Goal: Task Accomplishment & Management: Use online tool/utility

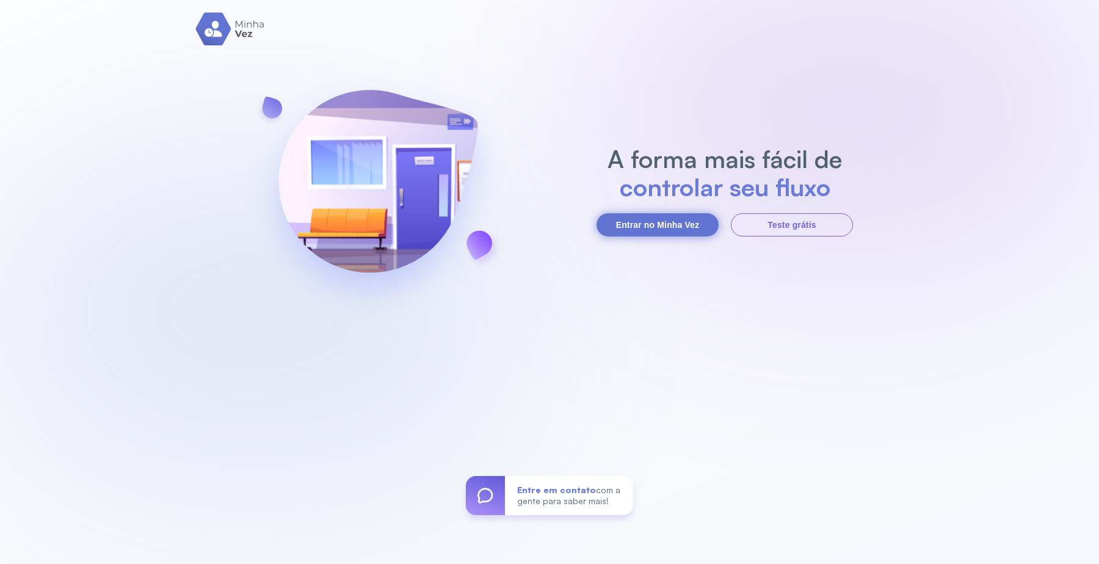
click at [639, 222] on button "Entrar no Minha Vez" at bounding box center [658, 224] width 122 height 23
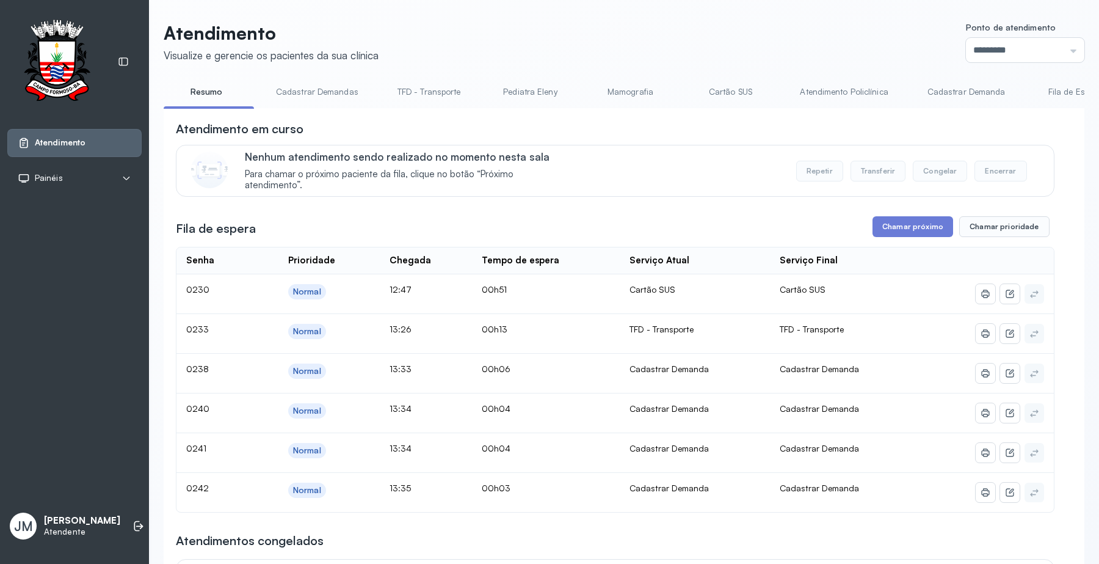
drag, startPoint x: 904, startPoint y: 218, endPoint x: 884, endPoint y: 239, distance: 28.5
click at [904, 217] on div "**********" at bounding box center [615, 458] width 879 height 677
click at [907, 224] on button "Chamar próximo" at bounding box center [913, 226] width 81 height 21
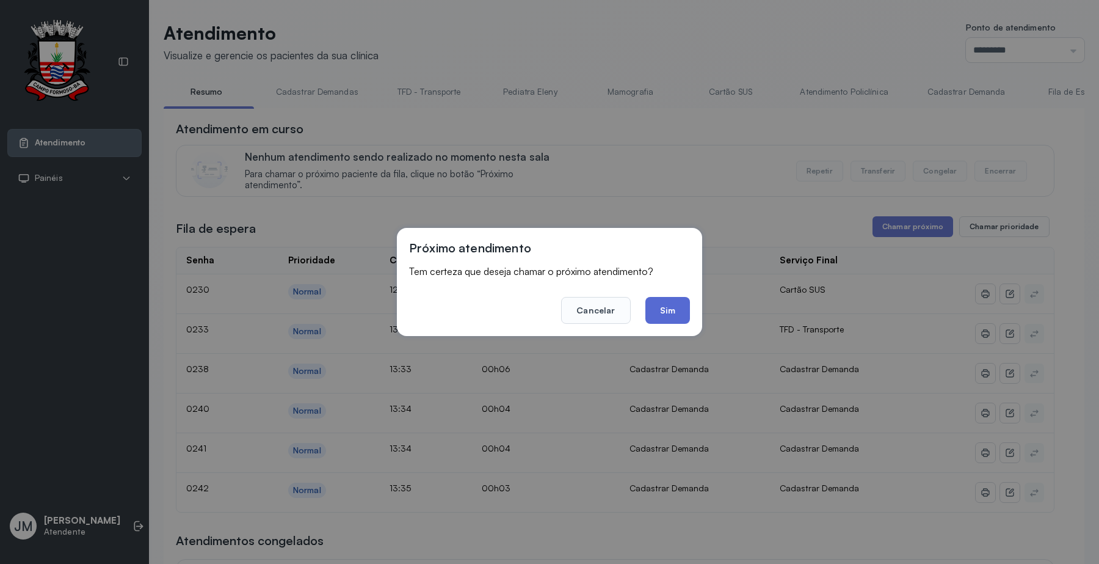
click at [667, 303] on button "Sim" at bounding box center [667, 310] width 45 height 27
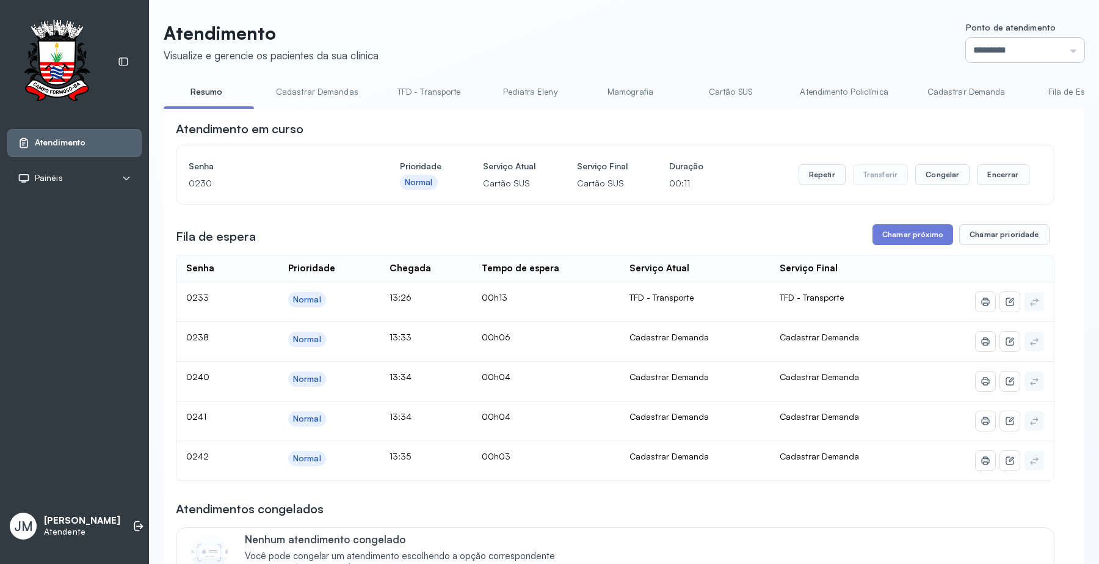
click at [1029, 44] on input "*********" at bounding box center [1025, 50] width 118 height 24
type input "*********"
click at [970, 206] on div "Atendimento Visualize e gerencie os pacientes da sua clínica Ponto de atendimen…" at bounding box center [624, 433] width 921 height 822
click at [1006, 169] on button "Encerrar" at bounding box center [1003, 174] width 52 height 21
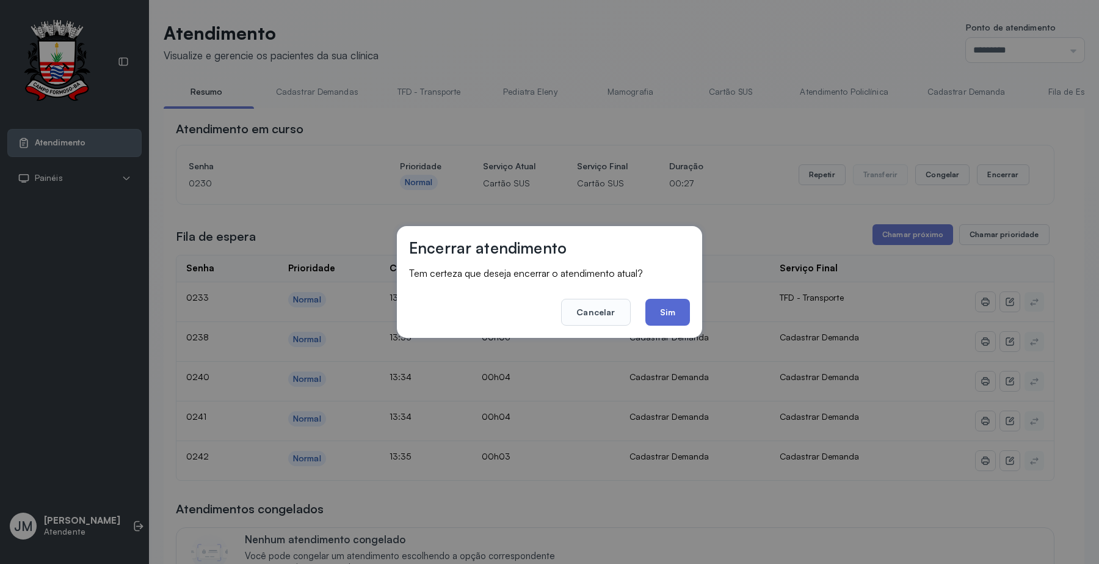
click at [670, 310] on button "Sim" at bounding box center [667, 312] width 45 height 27
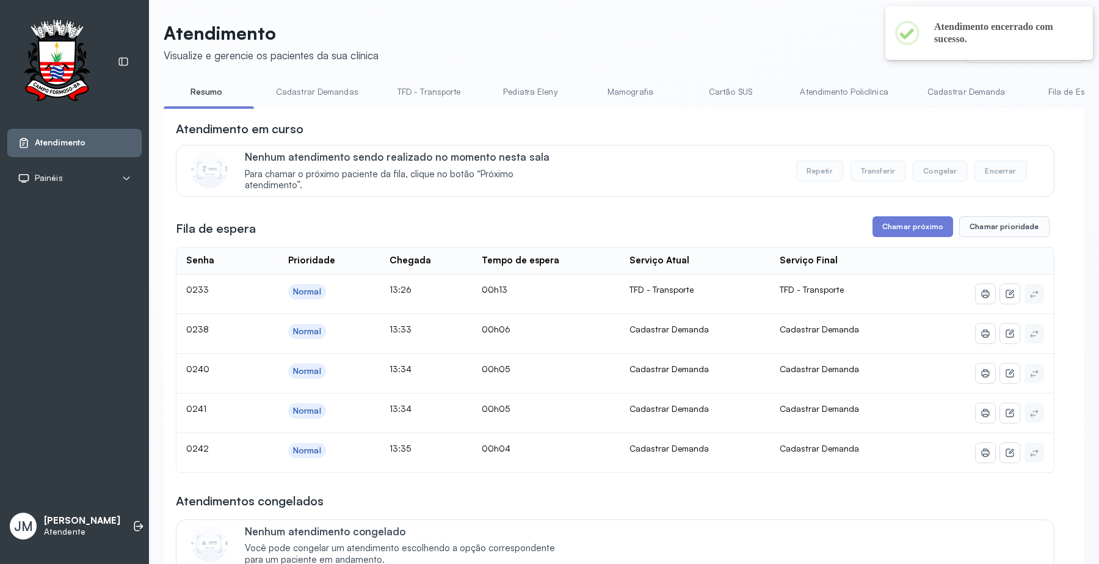
click at [196, 90] on link "Resumo" at bounding box center [206, 92] width 85 height 20
click at [316, 82] on link "Cadastrar Demandas" at bounding box center [317, 92] width 107 height 20
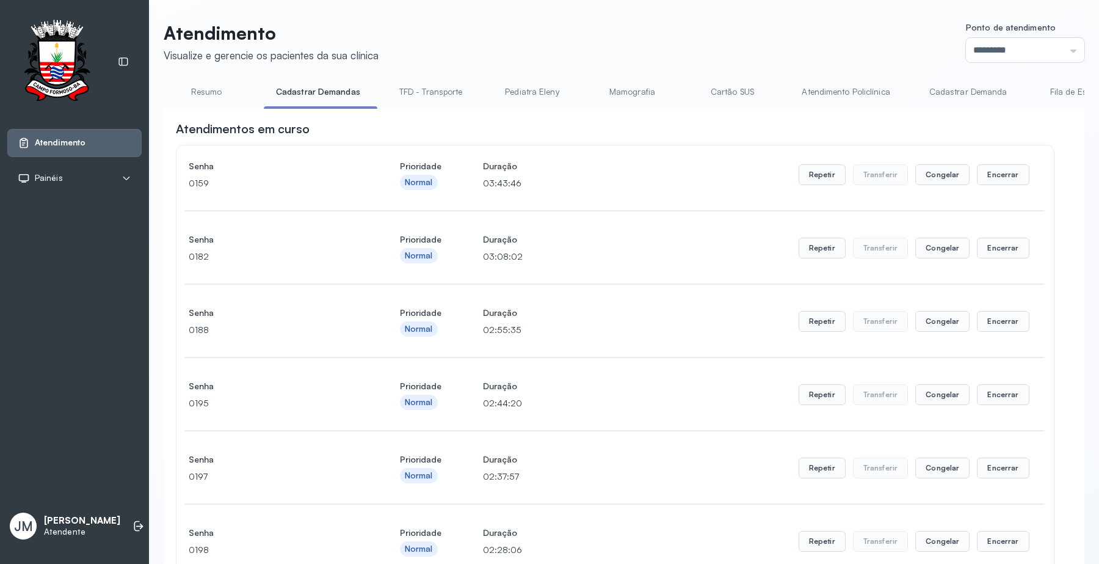
click at [864, 89] on link "Atendimento Policlínica" at bounding box center [846, 92] width 112 height 20
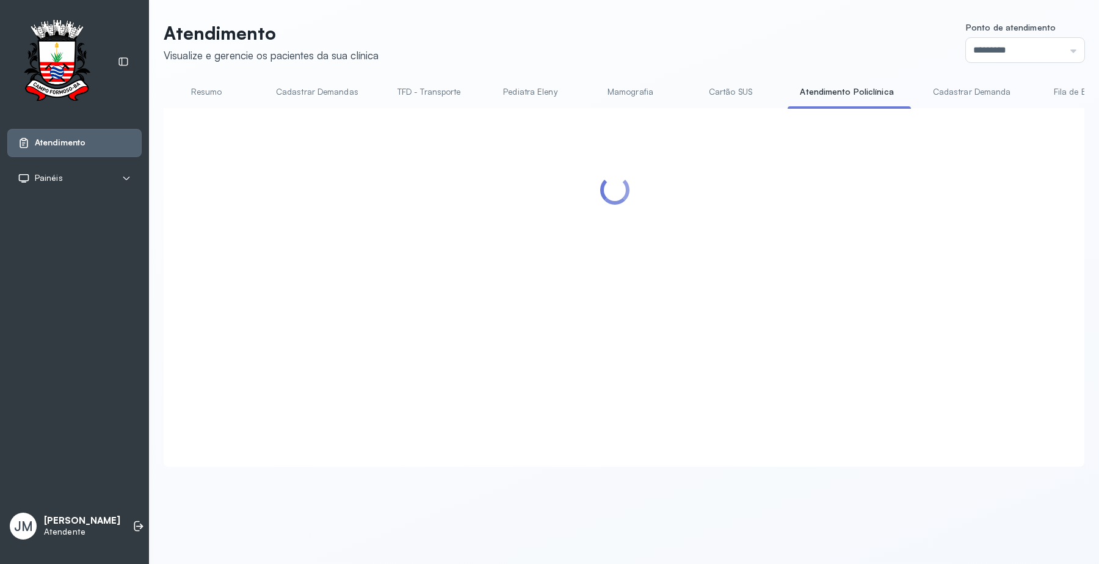
click at [967, 83] on link "Cadastrar Demanda" at bounding box center [972, 92] width 103 height 20
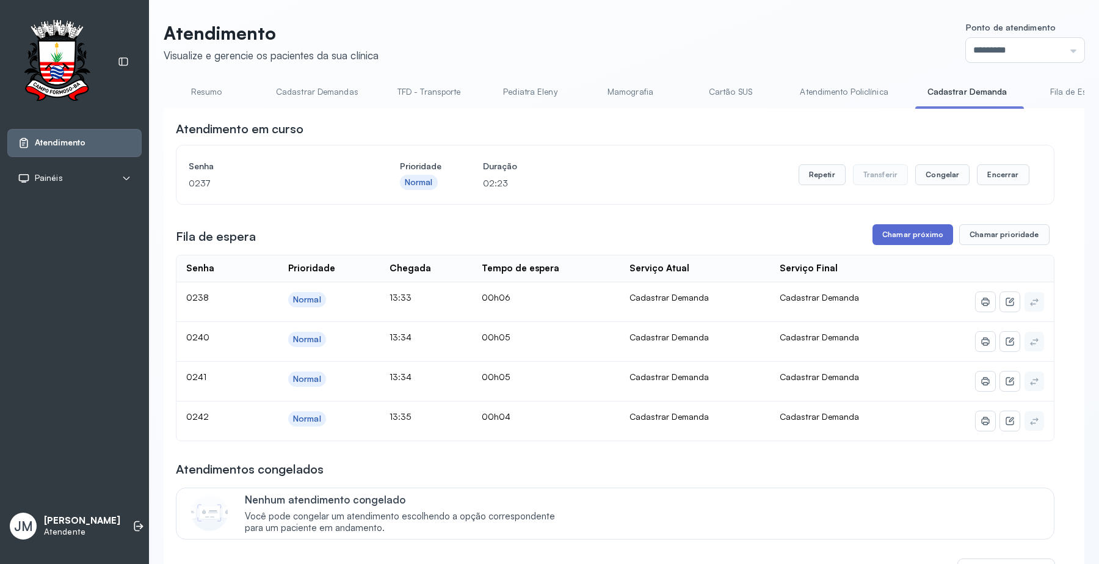
click at [893, 235] on button "Chamar próximo" at bounding box center [913, 234] width 81 height 21
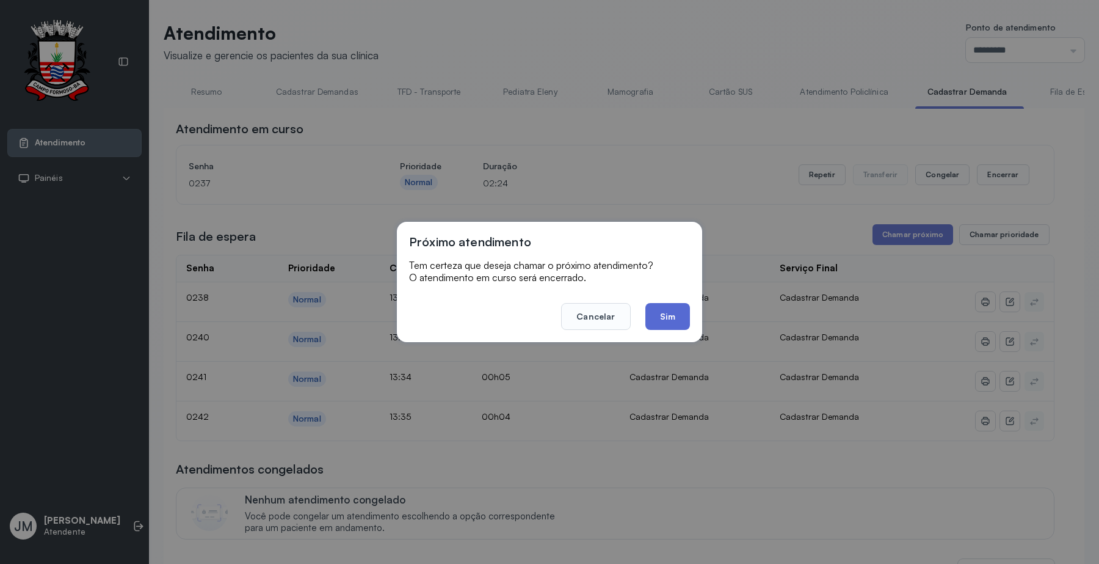
click at [672, 312] on button "Sim" at bounding box center [667, 316] width 45 height 27
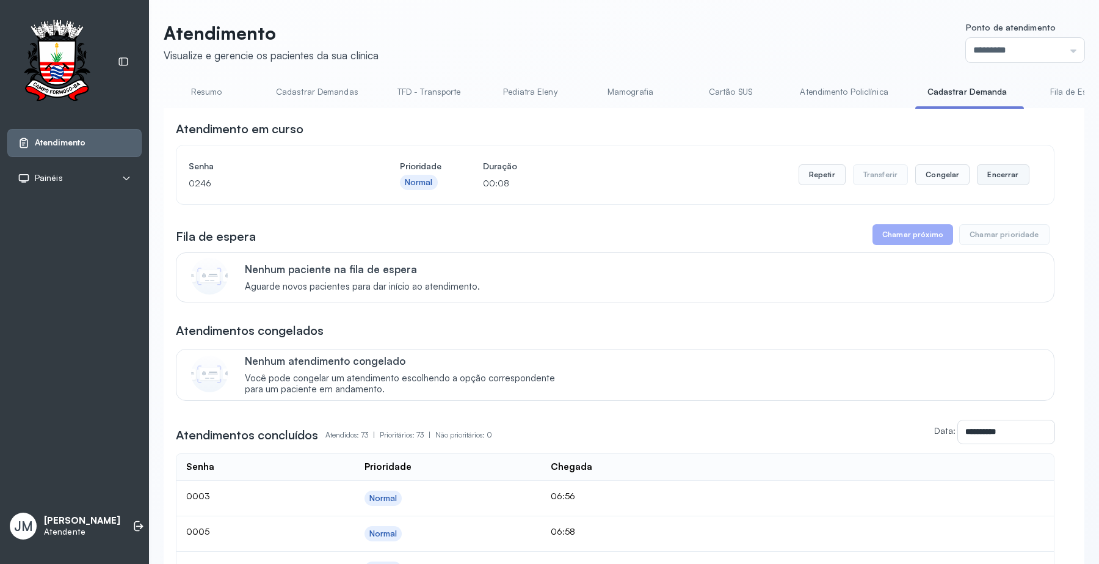
click at [980, 177] on button "Encerrar" at bounding box center [1003, 174] width 52 height 21
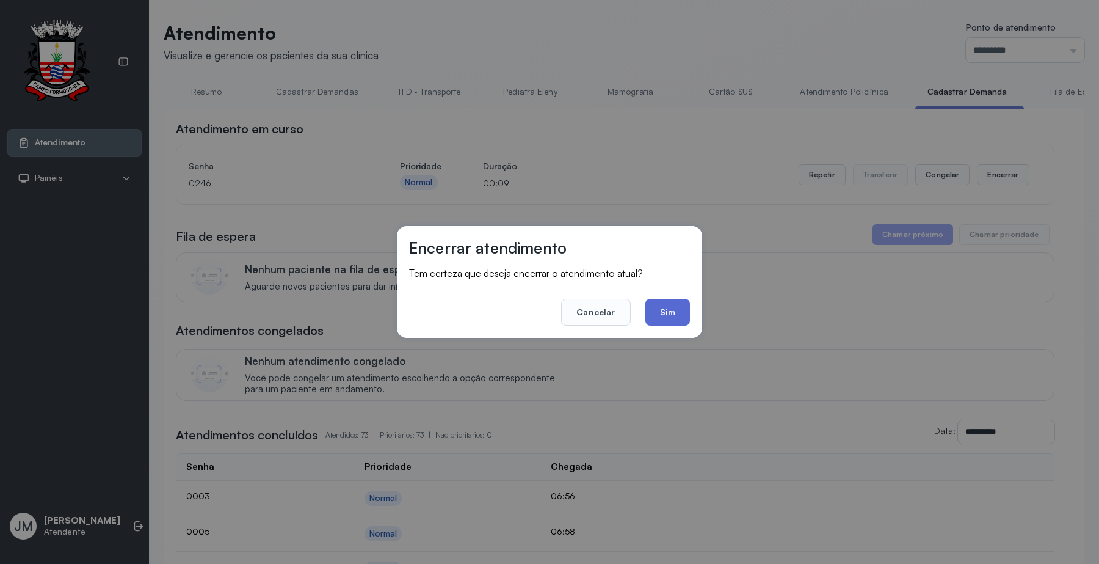
click at [652, 307] on button "Sim" at bounding box center [667, 312] width 45 height 27
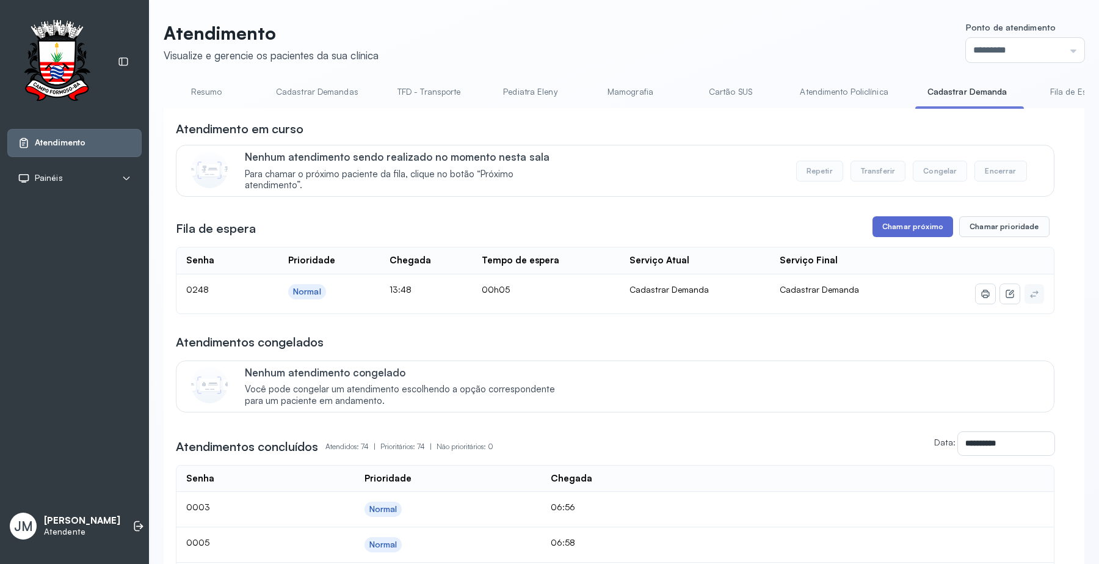
click at [898, 233] on button "Chamar próximo" at bounding box center [913, 226] width 81 height 21
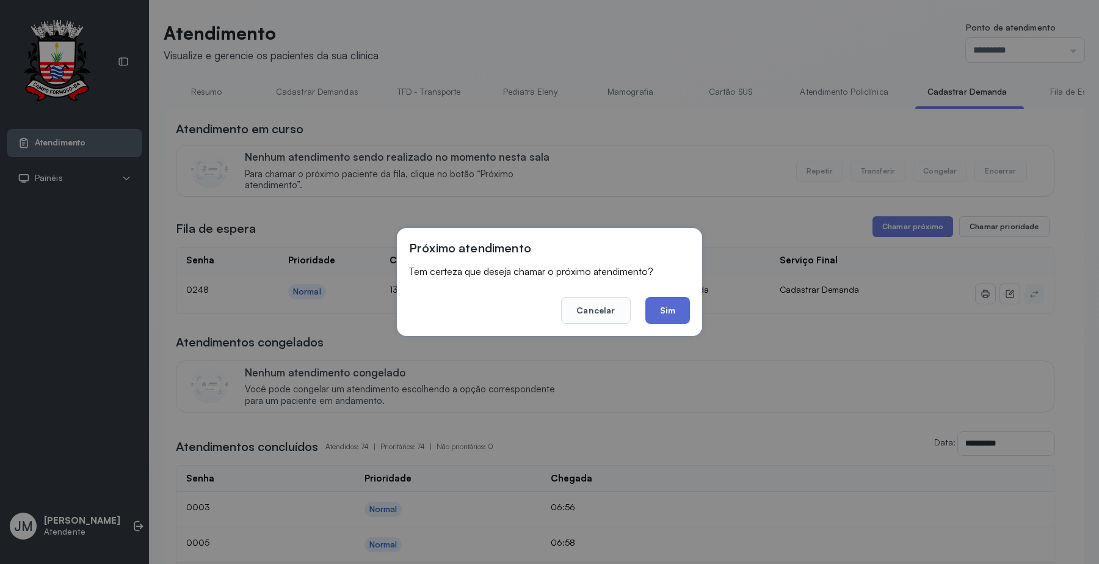
drag, startPoint x: 682, startPoint y: 309, endPoint x: 691, endPoint y: 301, distance: 11.7
click at [686, 305] on button "Sim" at bounding box center [667, 310] width 45 height 27
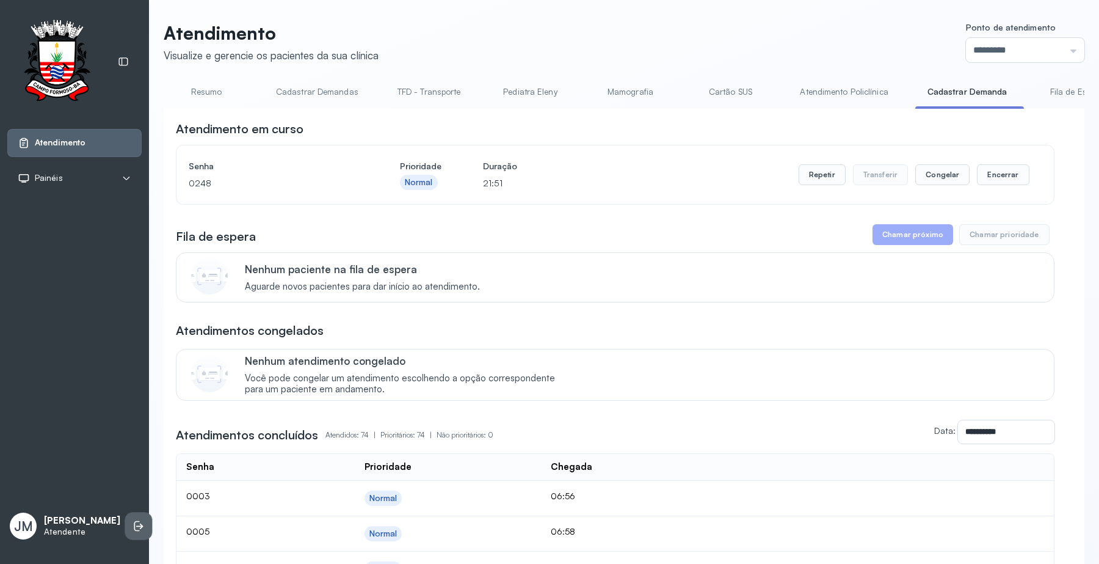
click at [133, 520] on icon at bounding box center [139, 526] width 12 height 12
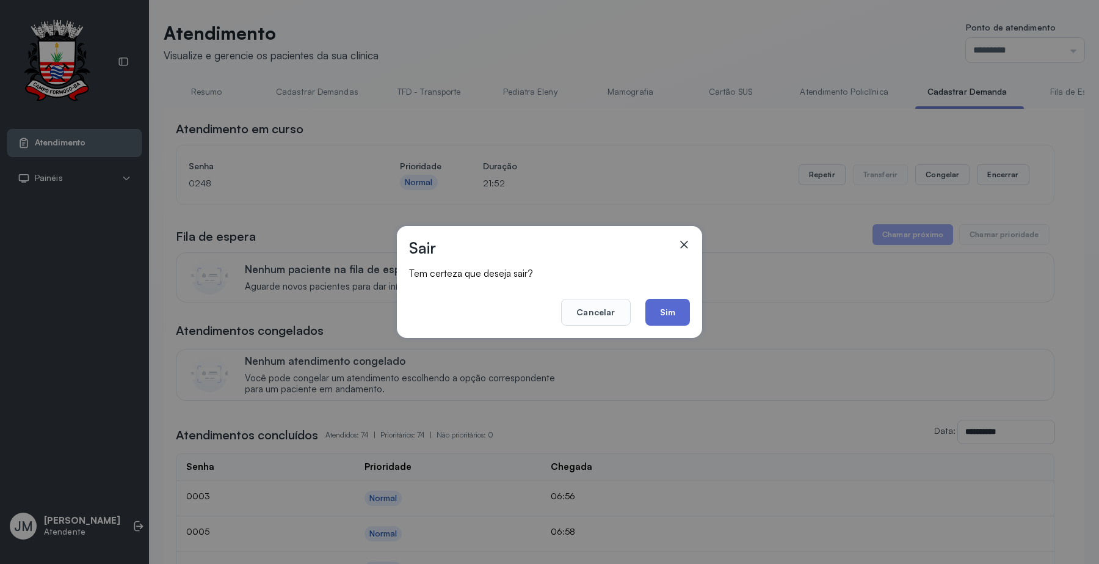
click at [661, 306] on button "Sim" at bounding box center [667, 312] width 45 height 27
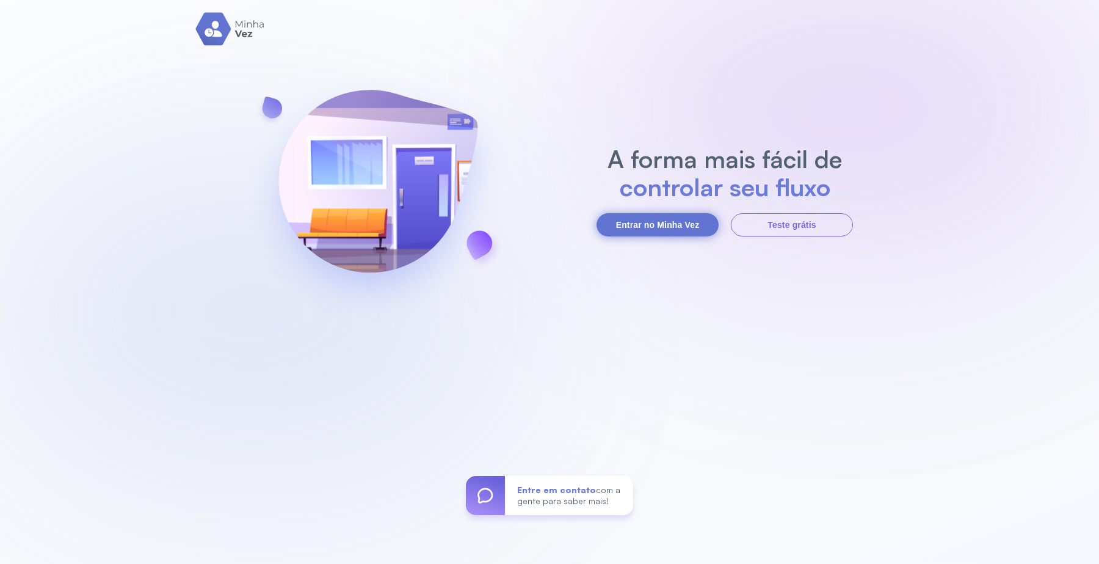
click at [646, 221] on button "Entrar no Minha Vez" at bounding box center [658, 224] width 122 height 23
click at [663, 224] on button "Entrar no Minha Vez" at bounding box center [658, 224] width 122 height 23
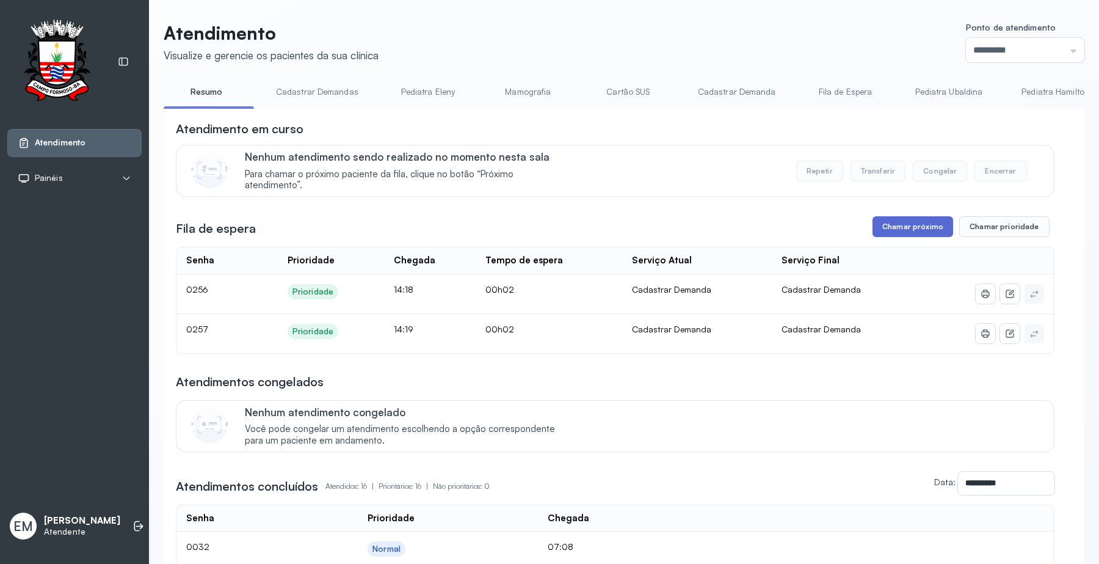
click at [879, 225] on button "Chamar próximo" at bounding box center [913, 226] width 81 height 21
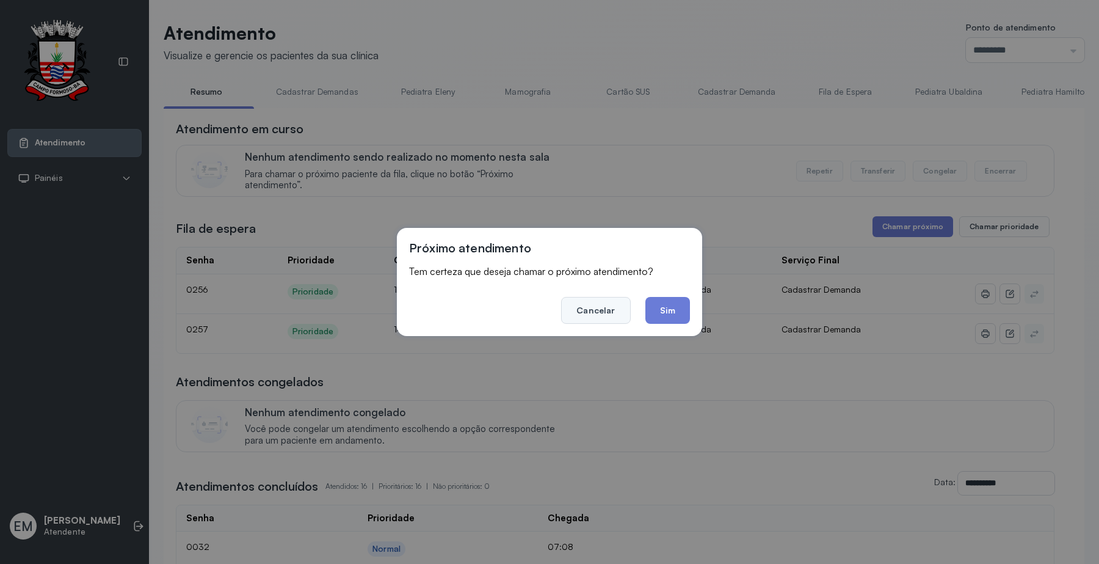
click at [600, 297] on button "Cancelar" at bounding box center [595, 310] width 69 height 27
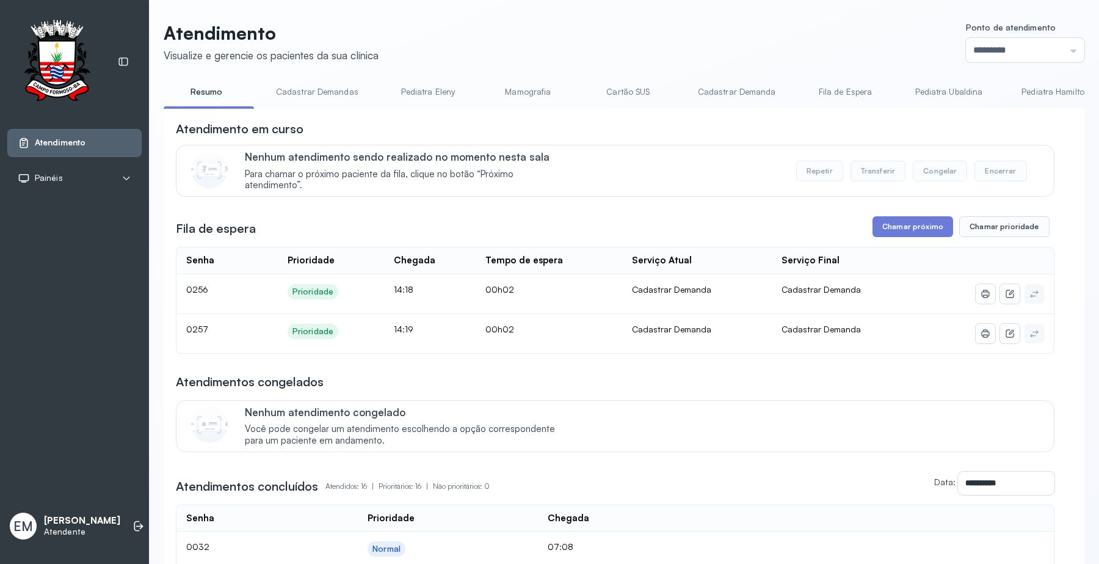
drag, startPoint x: 986, startPoint y: 43, endPoint x: 977, endPoint y: 104, distance: 61.1
click at [879, 56] on input "*********" at bounding box center [1025, 50] width 118 height 24
type input "*********"
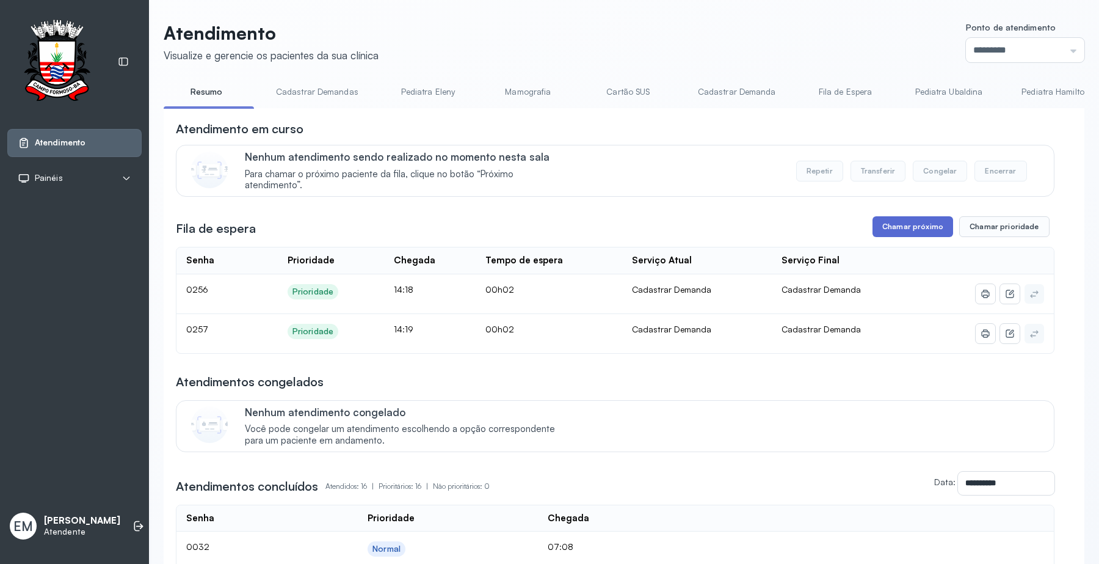
click at [879, 231] on button "Chamar próximo" at bounding box center [913, 226] width 81 height 21
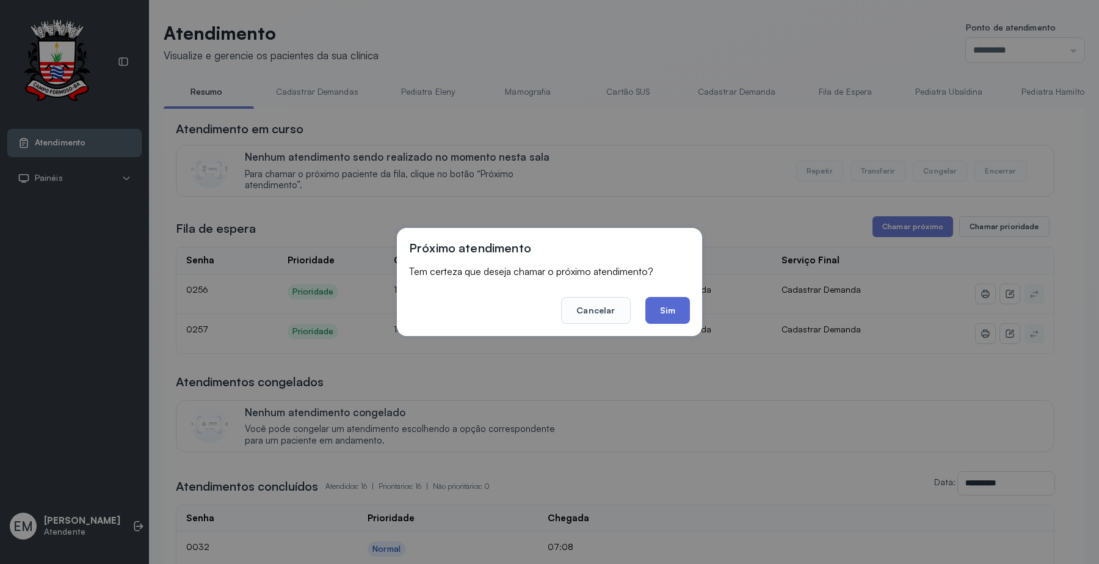
click at [686, 300] on button "Sim" at bounding box center [667, 310] width 45 height 27
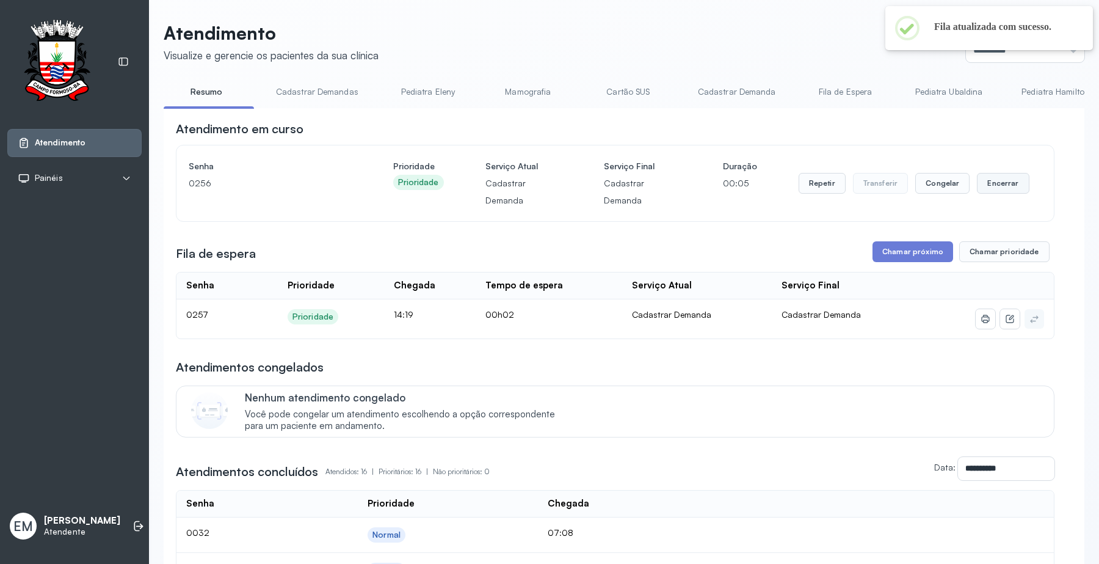
click at [879, 178] on button "Encerrar" at bounding box center [1003, 183] width 52 height 21
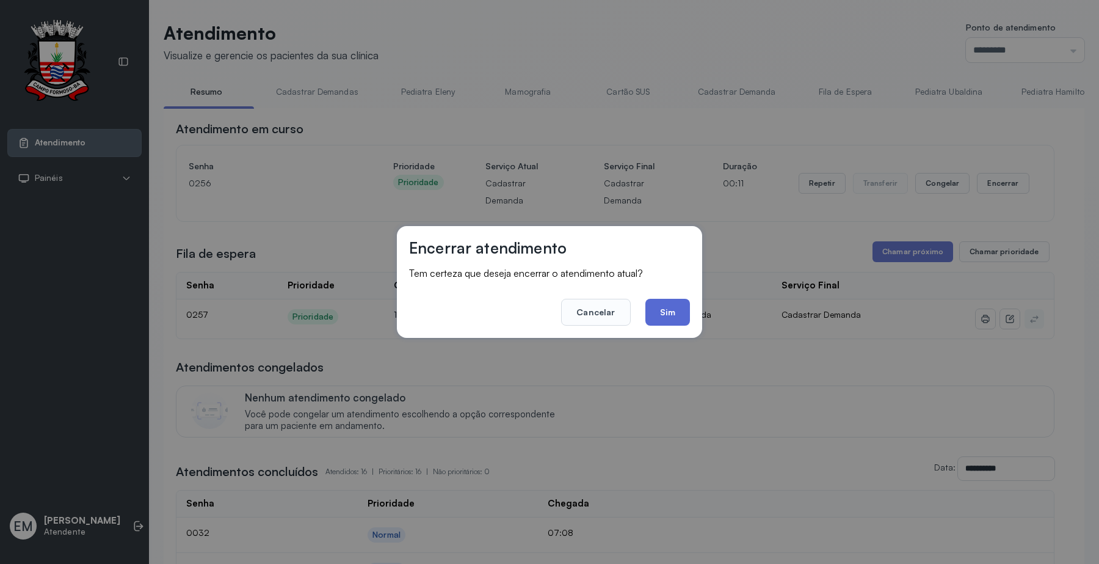
click at [686, 310] on button "Sim" at bounding box center [667, 312] width 45 height 27
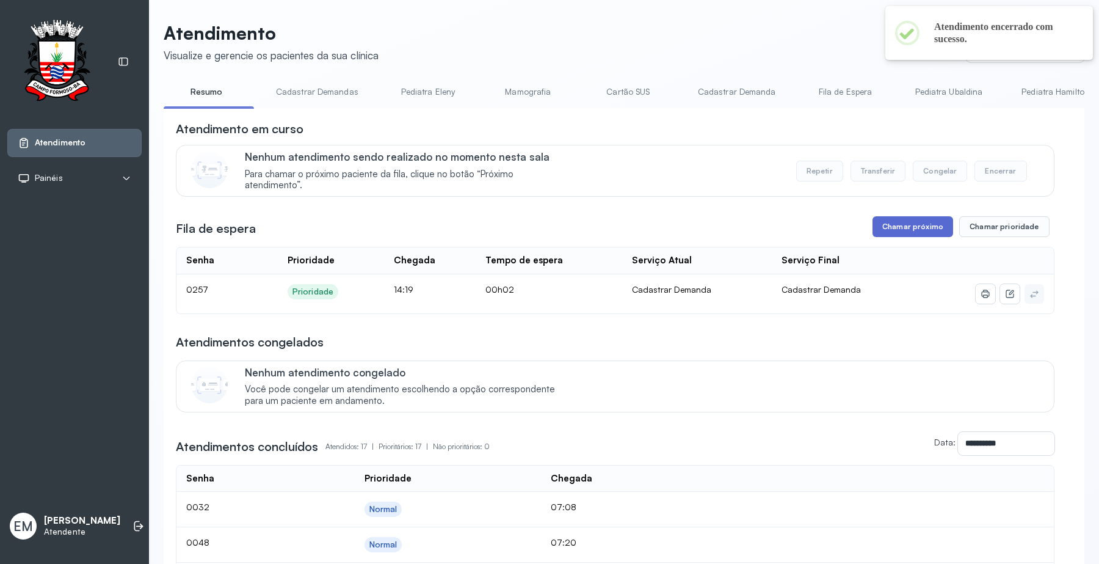
click at [879, 227] on button "Chamar próximo" at bounding box center [913, 226] width 81 height 21
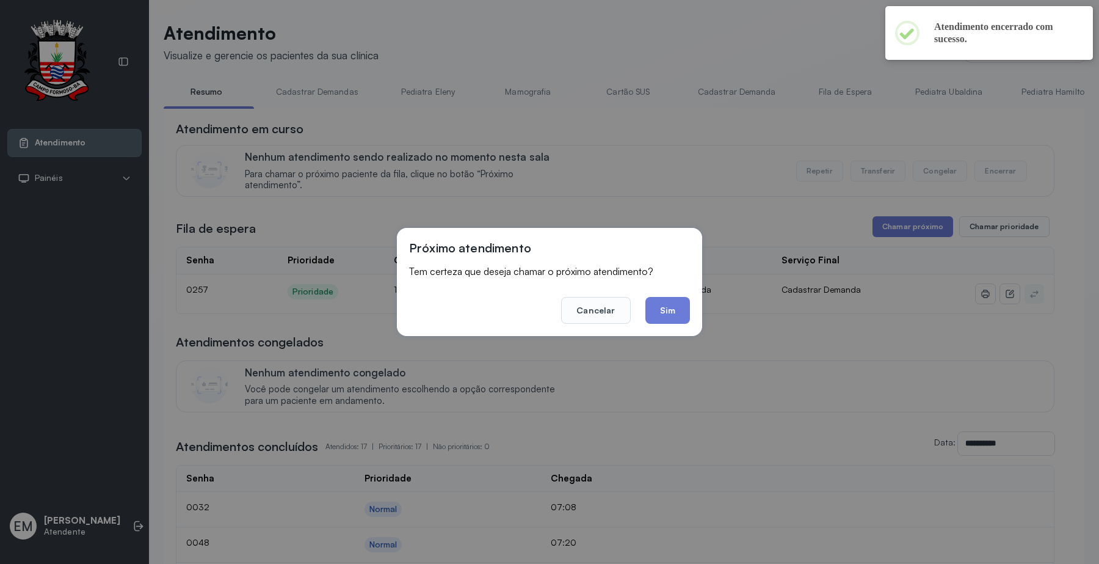
click at [678, 286] on footer "Cancelar Sim" at bounding box center [549, 302] width 281 height 44
click at [673, 308] on button "Sim" at bounding box center [667, 310] width 45 height 27
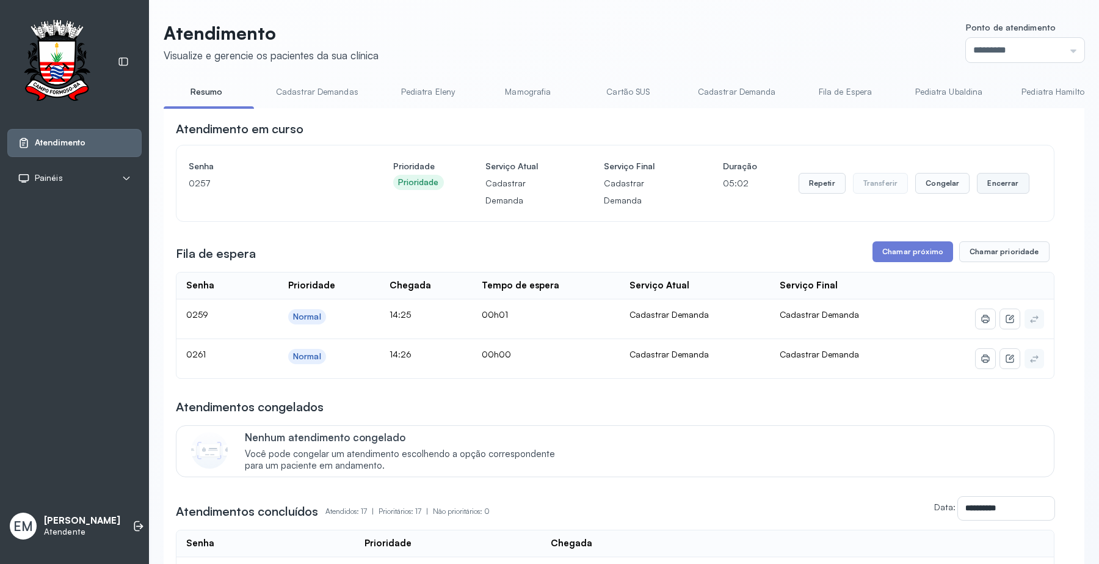
click at [879, 187] on button "Encerrar" at bounding box center [1003, 183] width 52 height 21
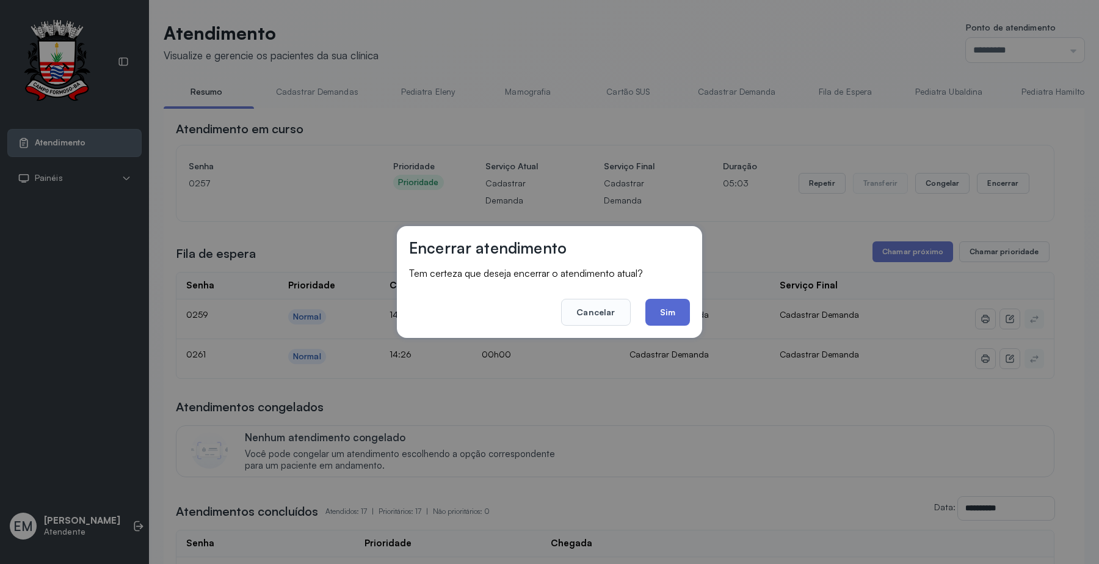
click at [684, 310] on button "Sim" at bounding box center [667, 312] width 45 height 27
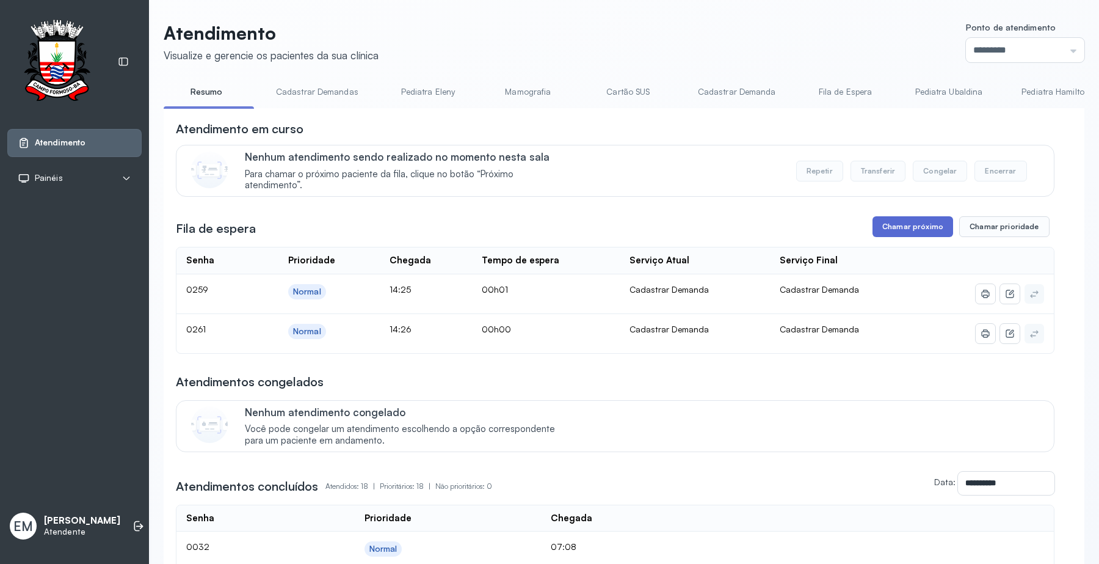
click at [879, 233] on button "Chamar próximo" at bounding box center [913, 226] width 81 height 21
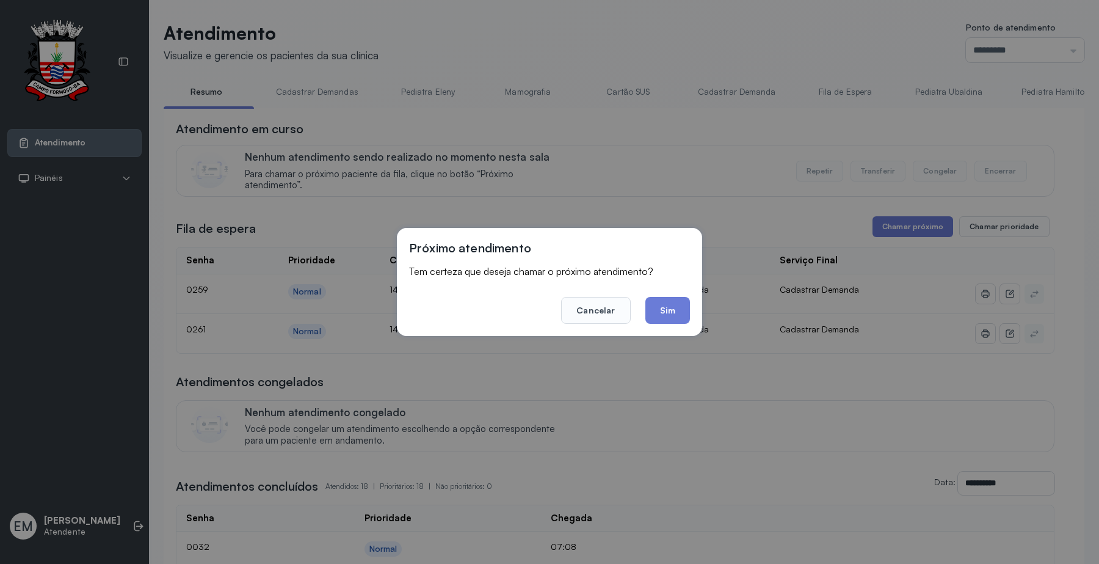
click at [693, 312] on div "Próximo atendimento Tem certeza que deseja chamar o próximo atendimento? Cancel…" at bounding box center [549, 282] width 305 height 108
click at [683, 307] on button "Sim" at bounding box center [667, 310] width 45 height 27
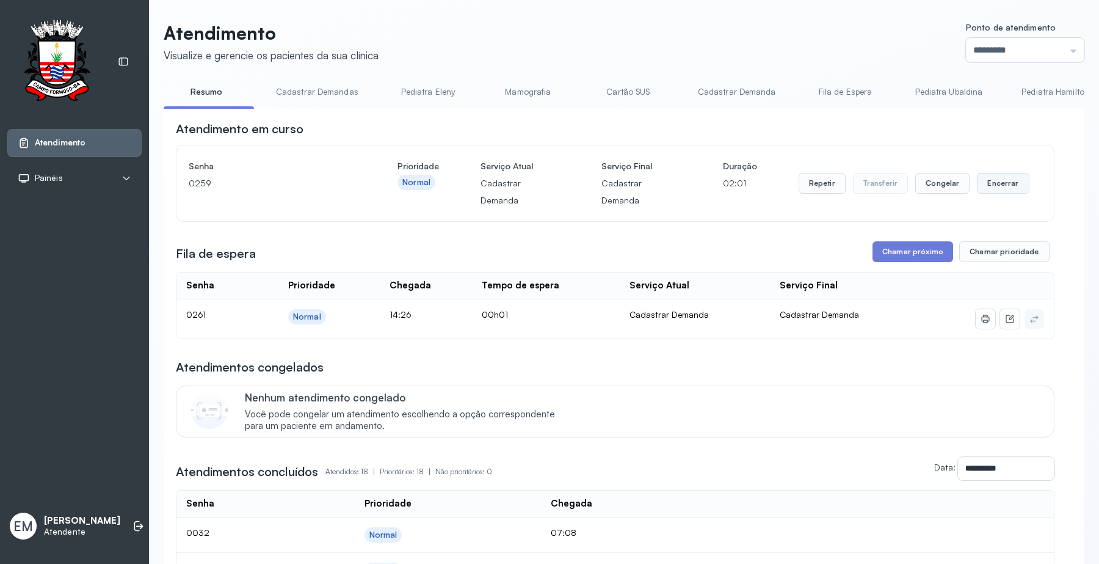
click at [879, 176] on button "Encerrar" at bounding box center [1003, 183] width 52 height 21
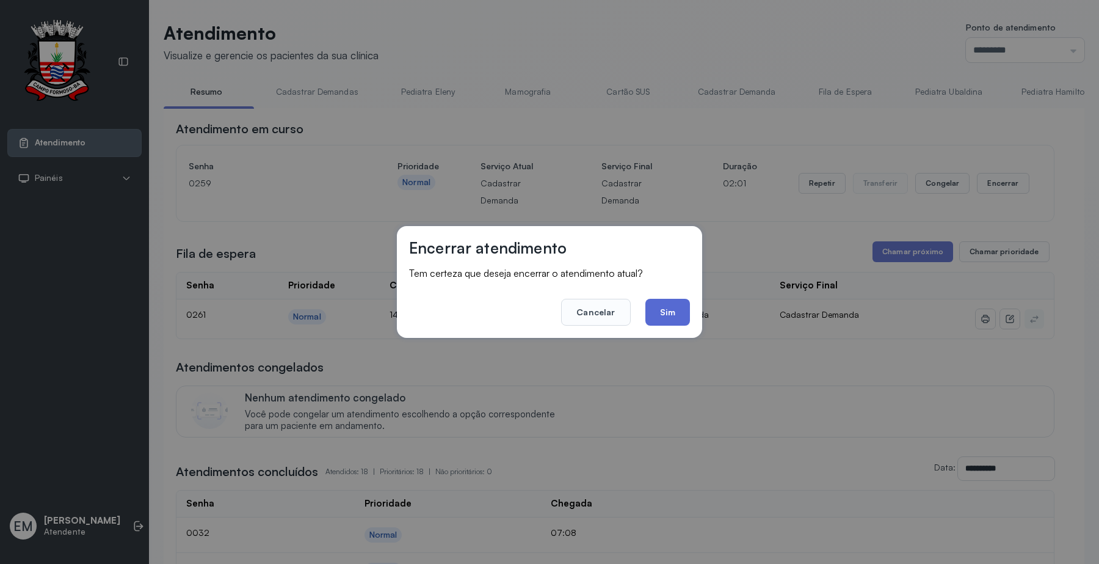
click at [663, 304] on button "Sim" at bounding box center [667, 312] width 45 height 27
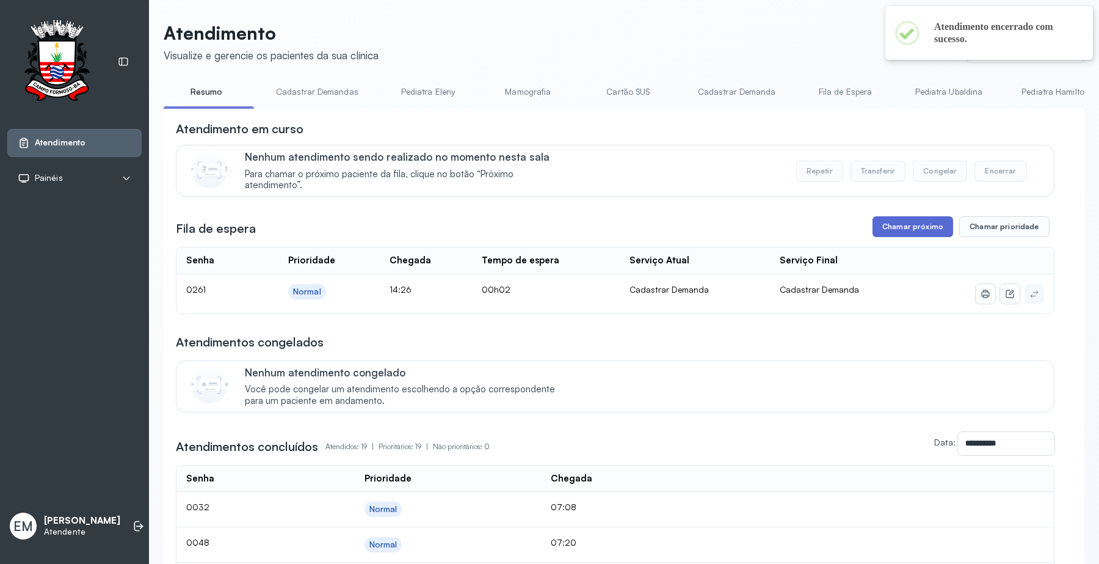
click at [879, 227] on button "Chamar próximo" at bounding box center [913, 226] width 81 height 21
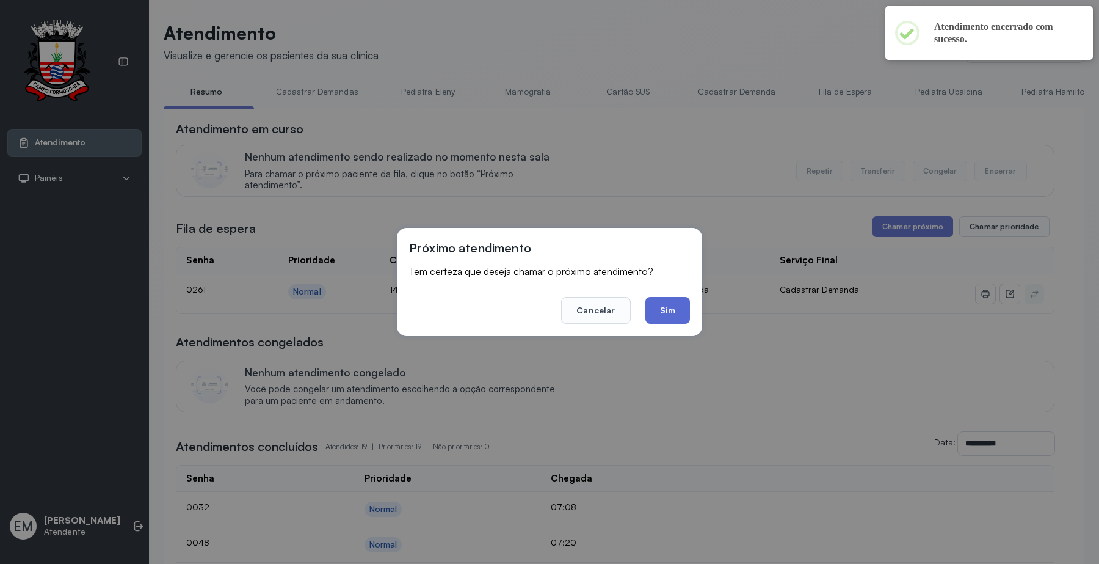
click at [663, 301] on button "Sim" at bounding box center [667, 310] width 45 height 27
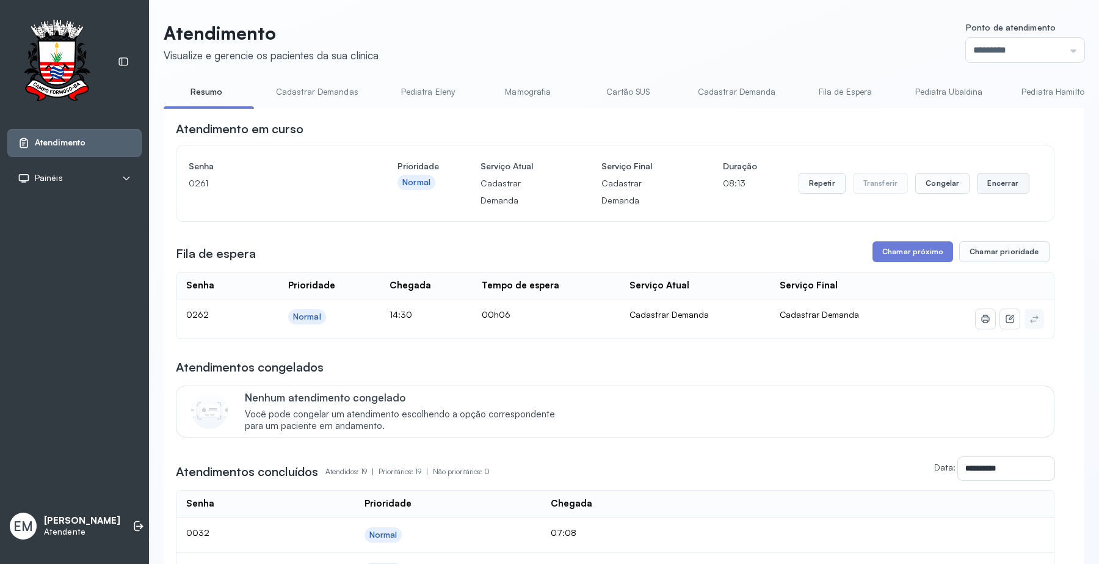
click at [879, 173] on button "Encerrar" at bounding box center [1003, 183] width 52 height 21
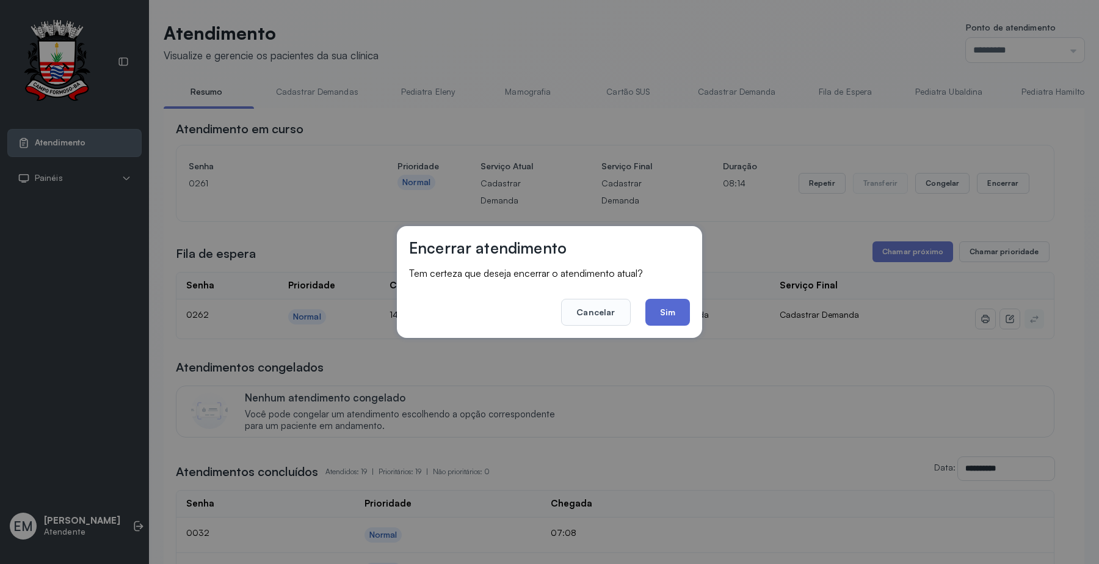
click at [678, 308] on button "Sim" at bounding box center [667, 312] width 45 height 27
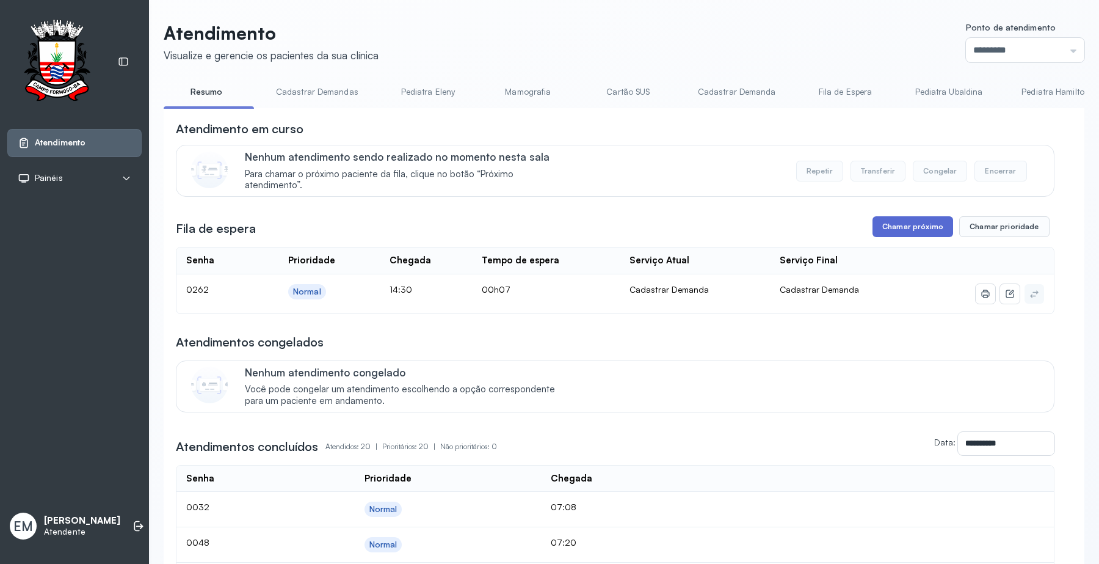
click at [879, 221] on button "Chamar próximo" at bounding box center [913, 226] width 81 height 21
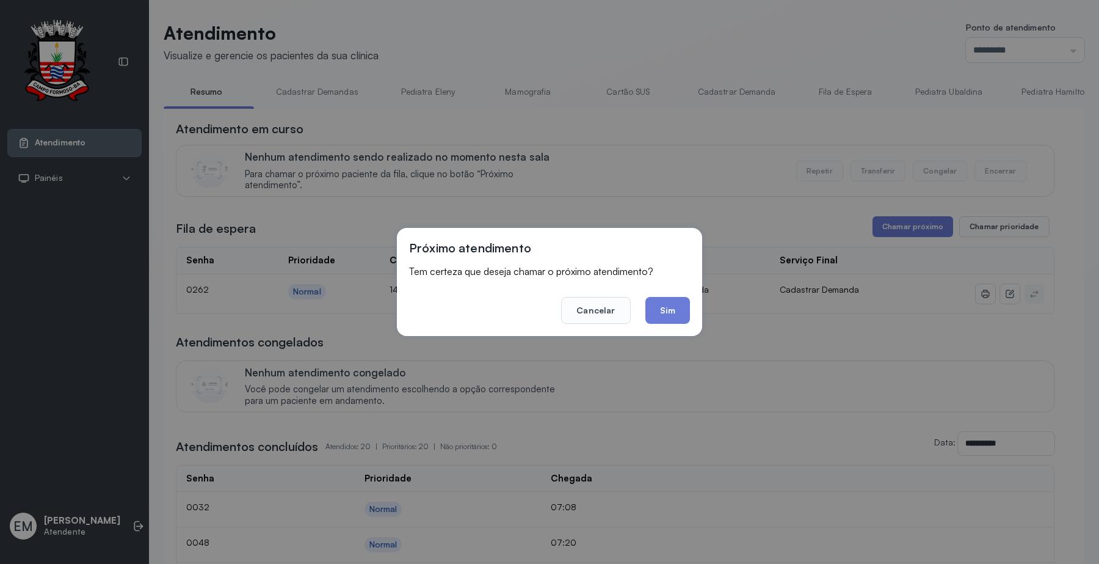
click at [678, 310] on button "Sim" at bounding box center [667, 310] width 45 height 27
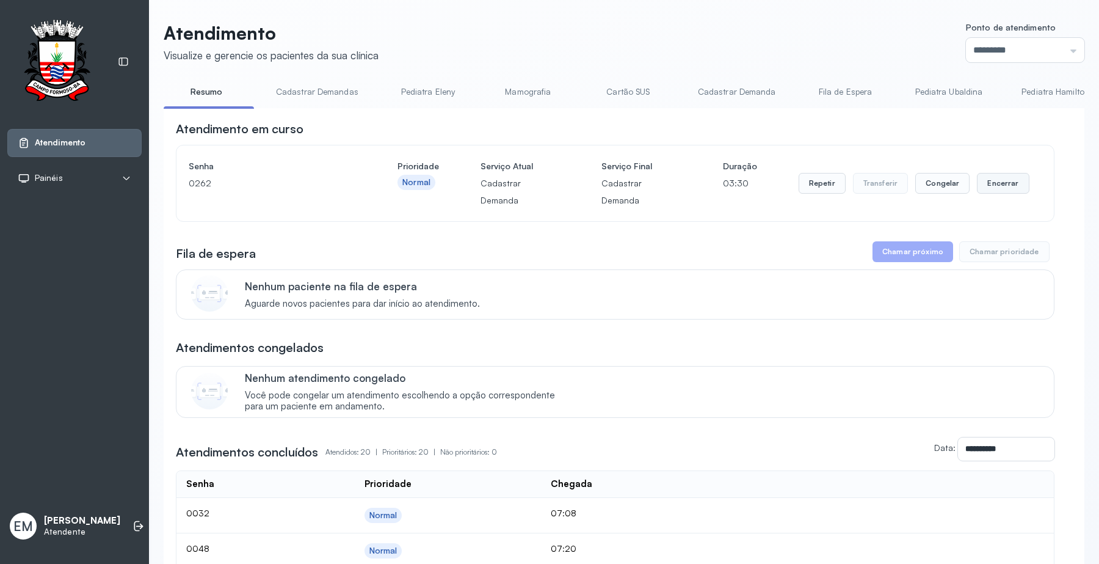
click at [879, 178] on button "Encerrar" at bounding box center [1003, 183] width 52 height 21
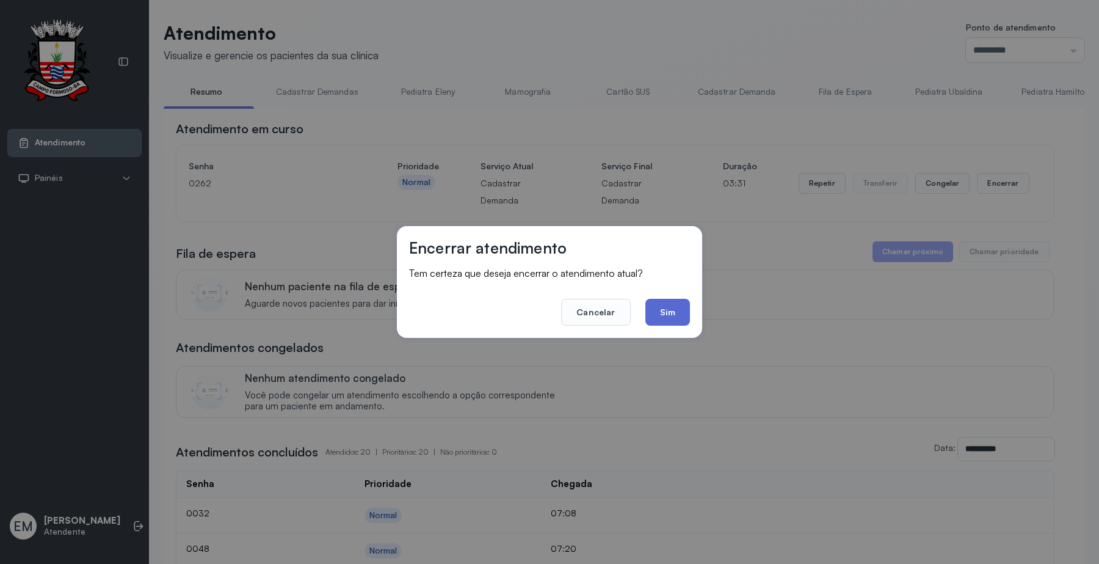
click at [680, 311] on button "Sim" at bounding box center [667, 312] width 45 height 27
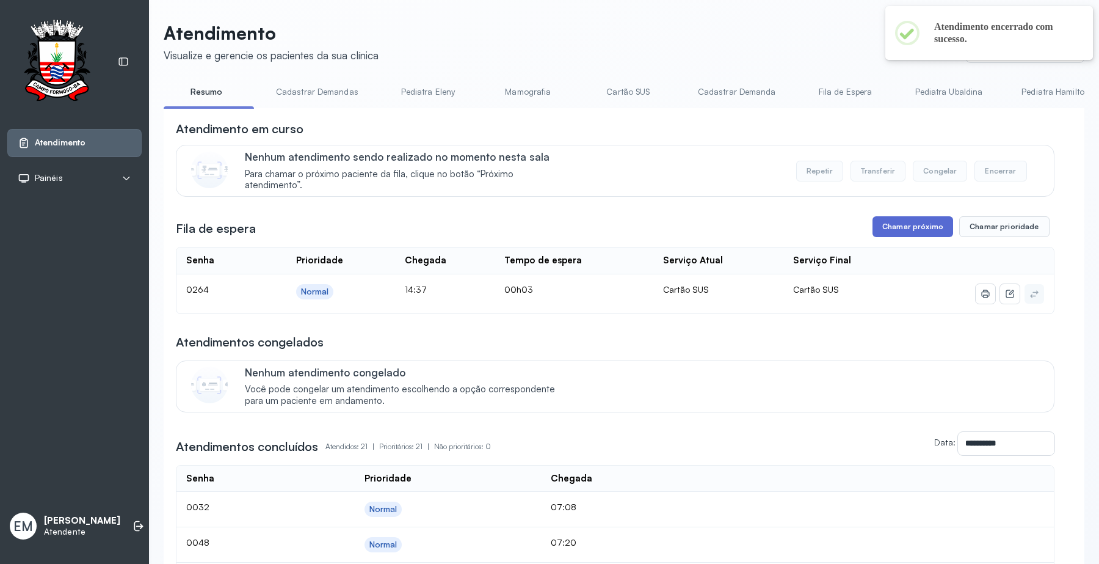
click at [879, 233] on button "Chamar próximo" at bounding box center [913, 226] width 81 height 21
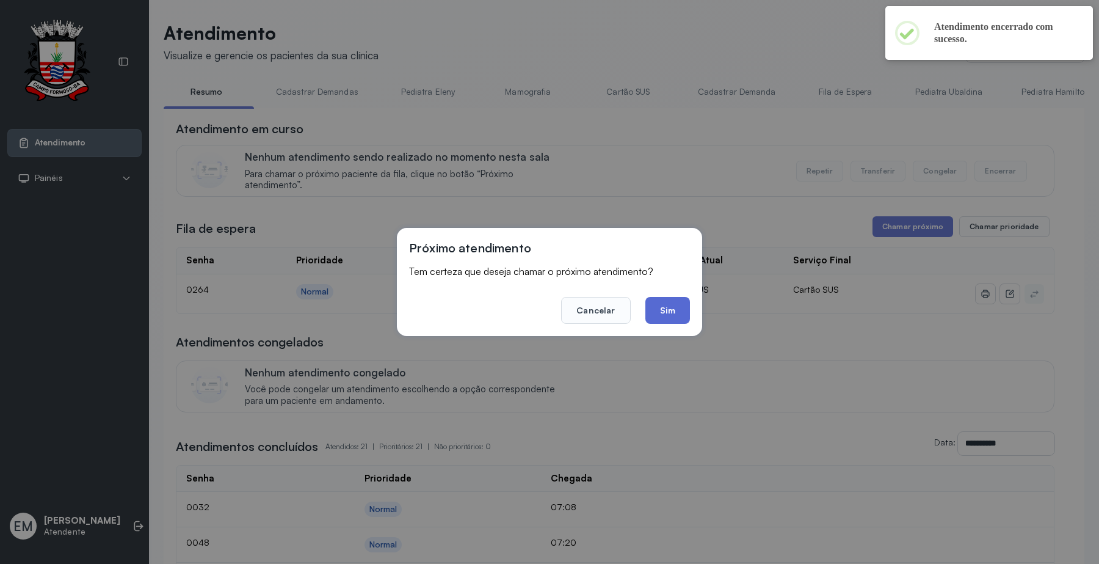
click at [661, 303] on button "Sim" at bounding box center [667, 310] width 45 height 27
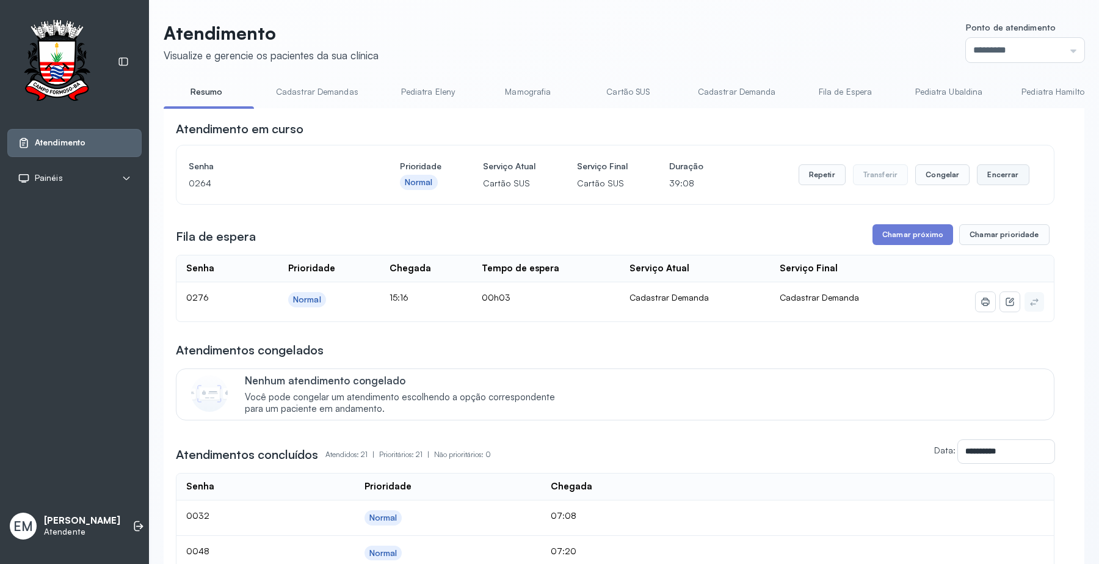
click at [879, 177] on button "Encerrar" at bounding box center [1003, 174] width 52 height 21
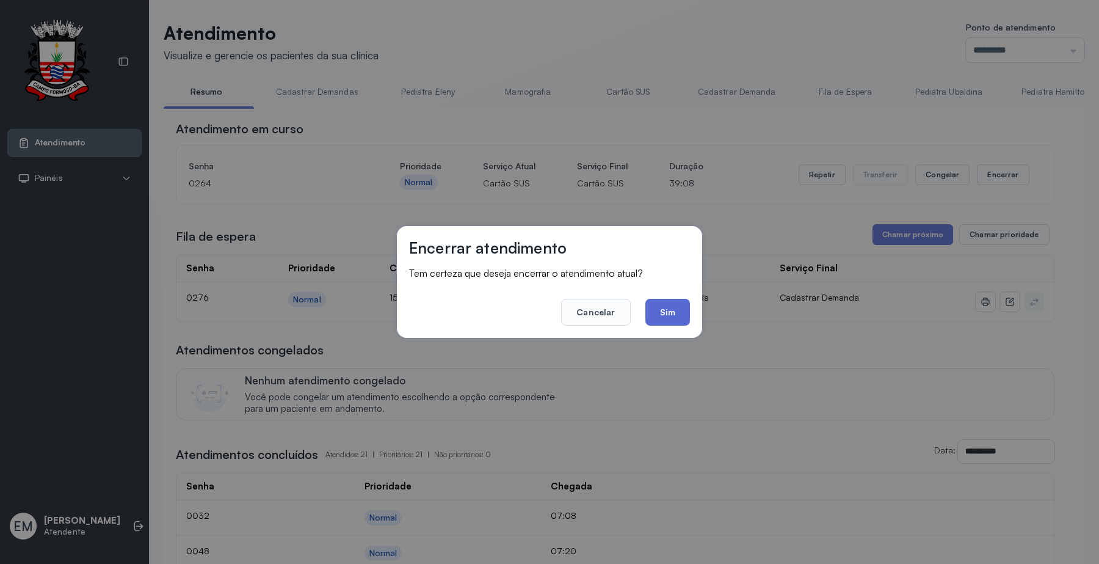
click at [673, 307] on button "Sim" at bounding box center [667, 312] width 45 height 27
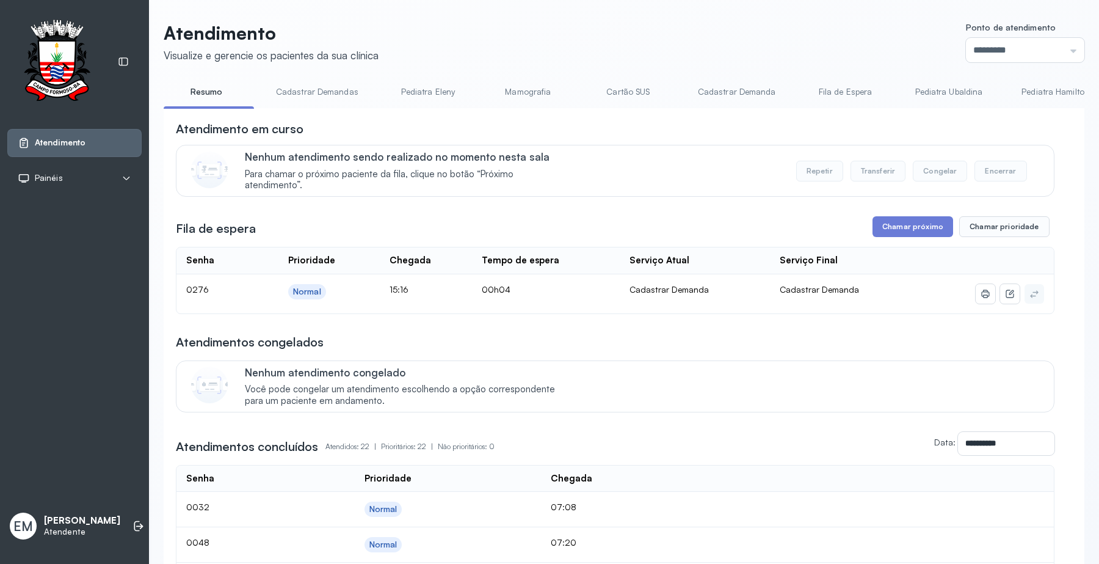
click at [879, 226] on button "Chamar próximo" at bounding box center [913, 226] width 81 height 21
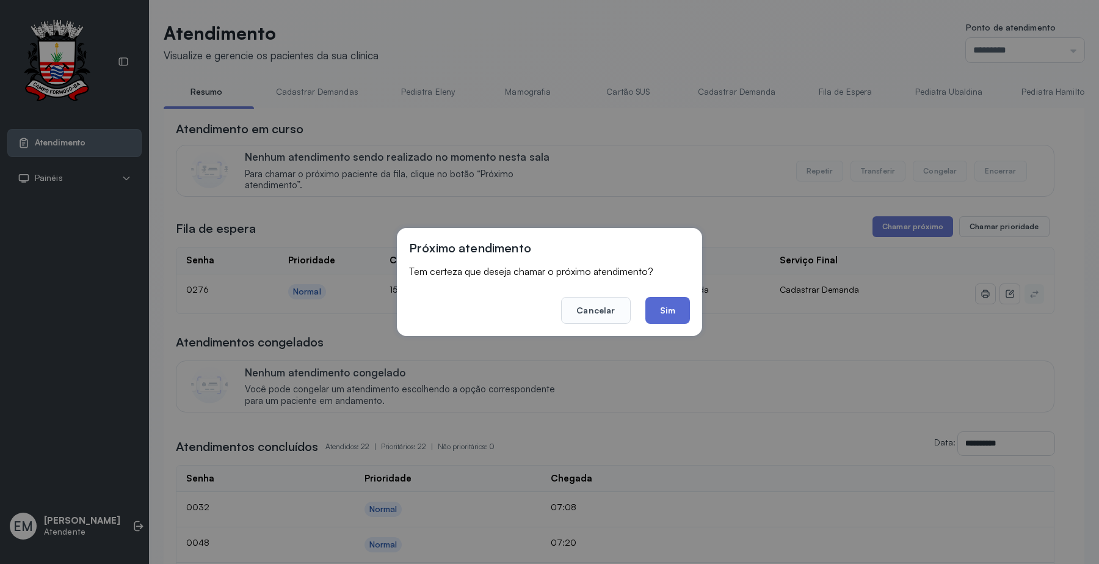
click at [680, 307] on button "Sim" at bounding box center [667, 310] width 45 height 27
